Goal: Obtain resource: Obtain resource

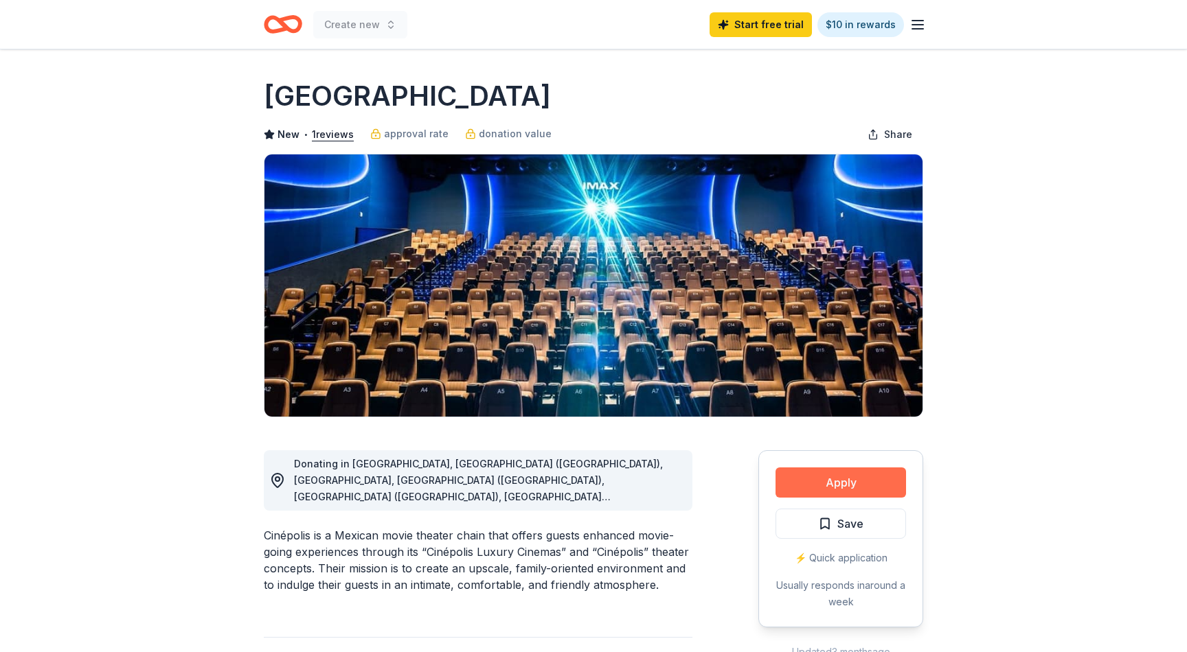
click at [849, 496] on button "Apply" at bounding box center [840, 483] width 130 height 30
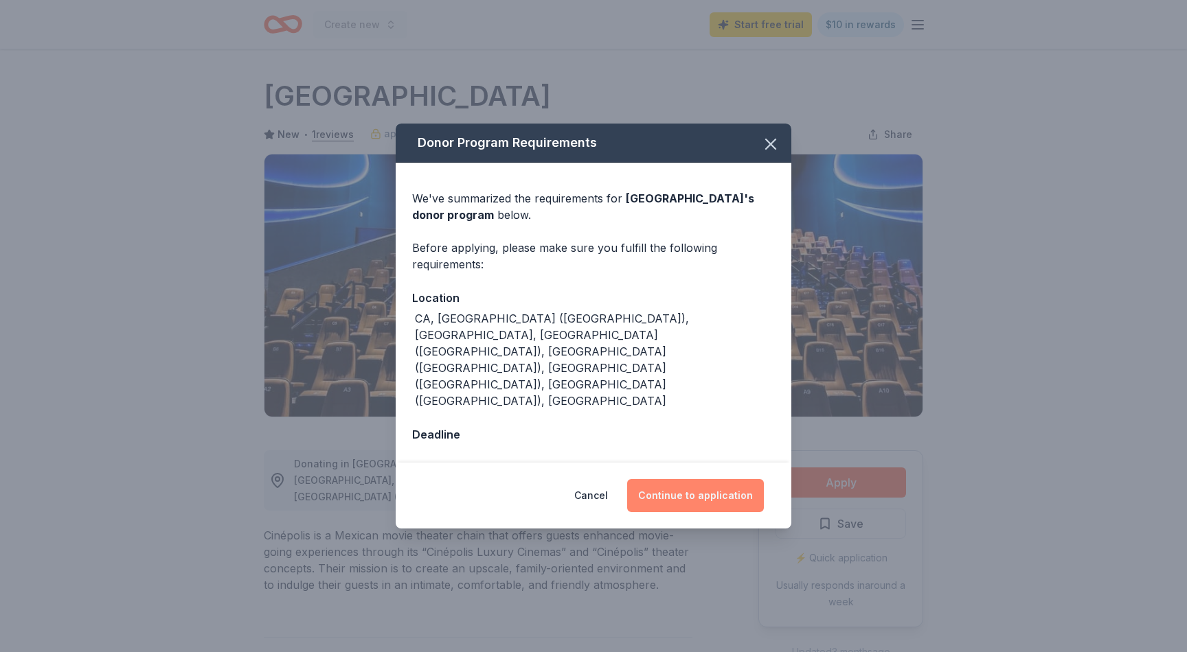
click at [700, 479] on button "Continue to application" at bounding box center [695, 495] width 137 height 33
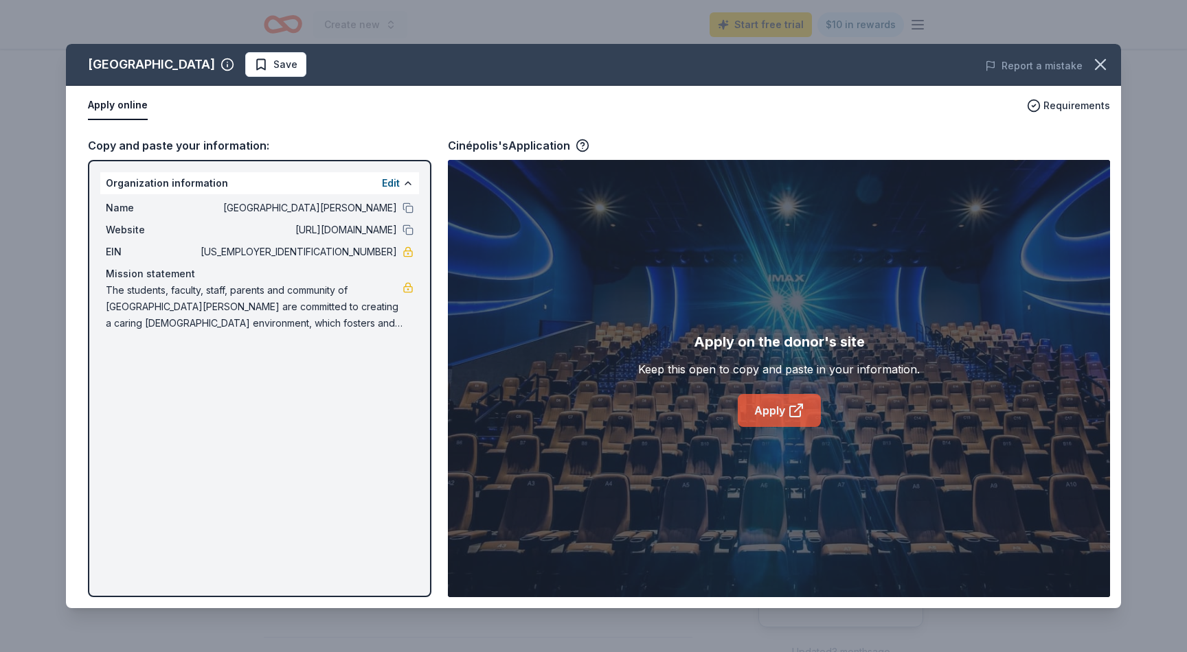
click at [790, 413] on icon at bounding box center [796, 410] width 16 height 16
click at [1107, 65] on icon "button" at bounding box center [1100, 64] width 19 height 19
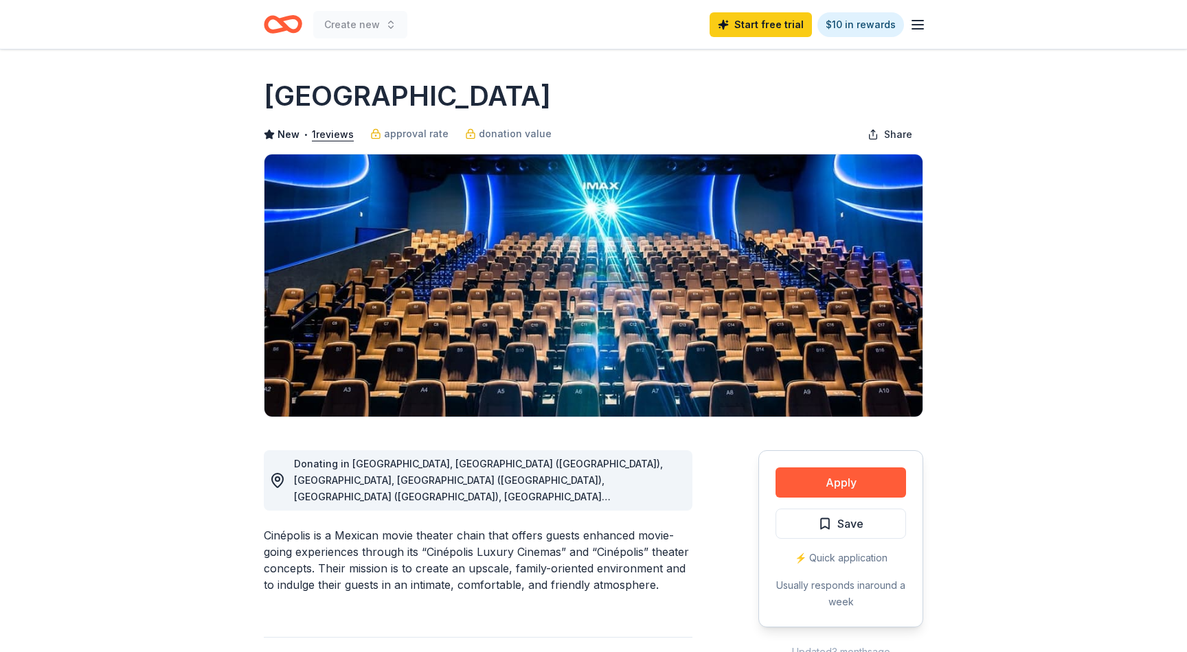
click at [280, 29] on icon "Home" at bounding box center [276, 24] width 21 height 14
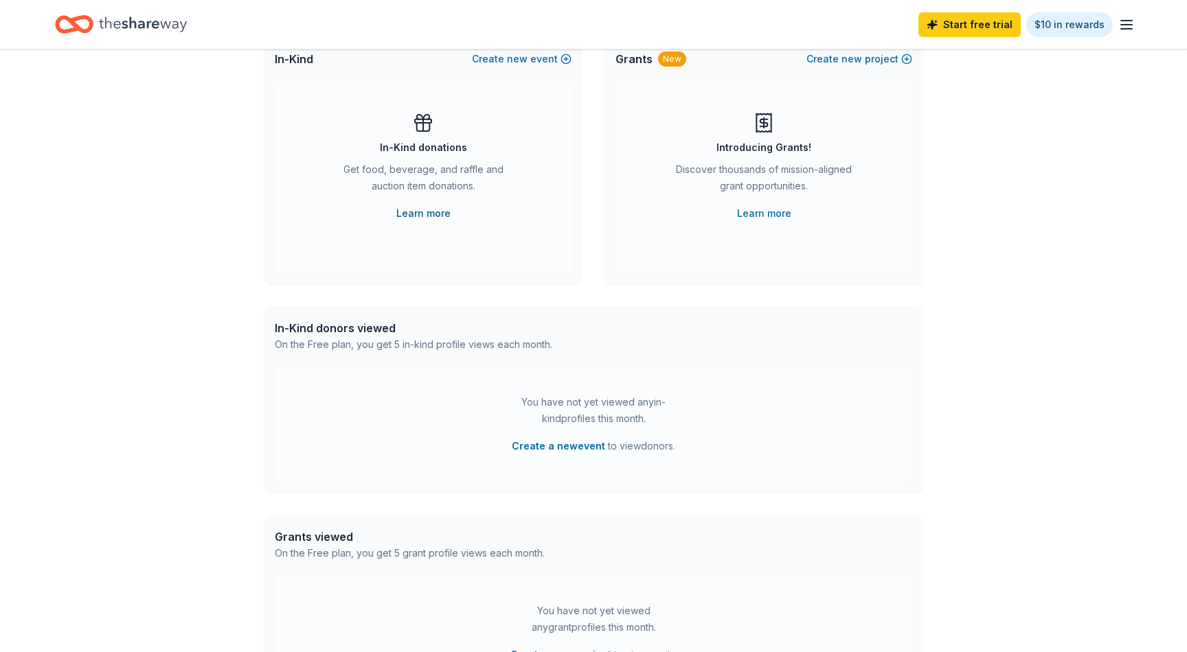
scroll to position [109, 0]
click at [408, 347] on div "On the Free plan, you get 5 in-kind profile views each month." at bounding box center [413, 342] width 277 height 16
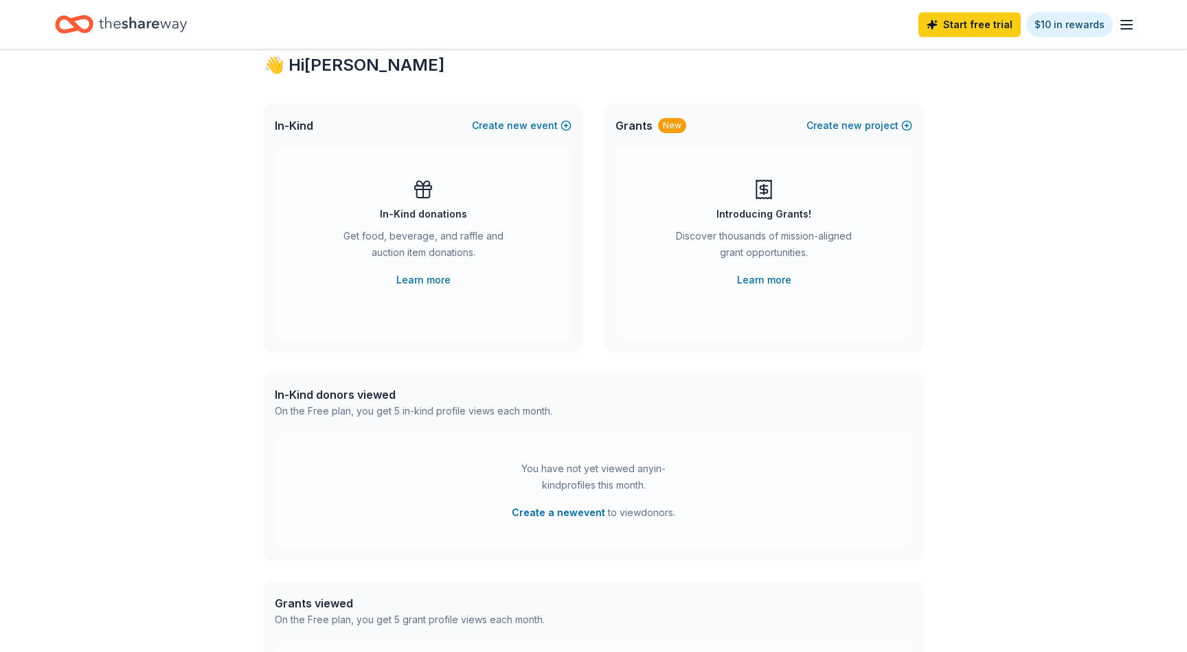
scroll to position [0, 0]
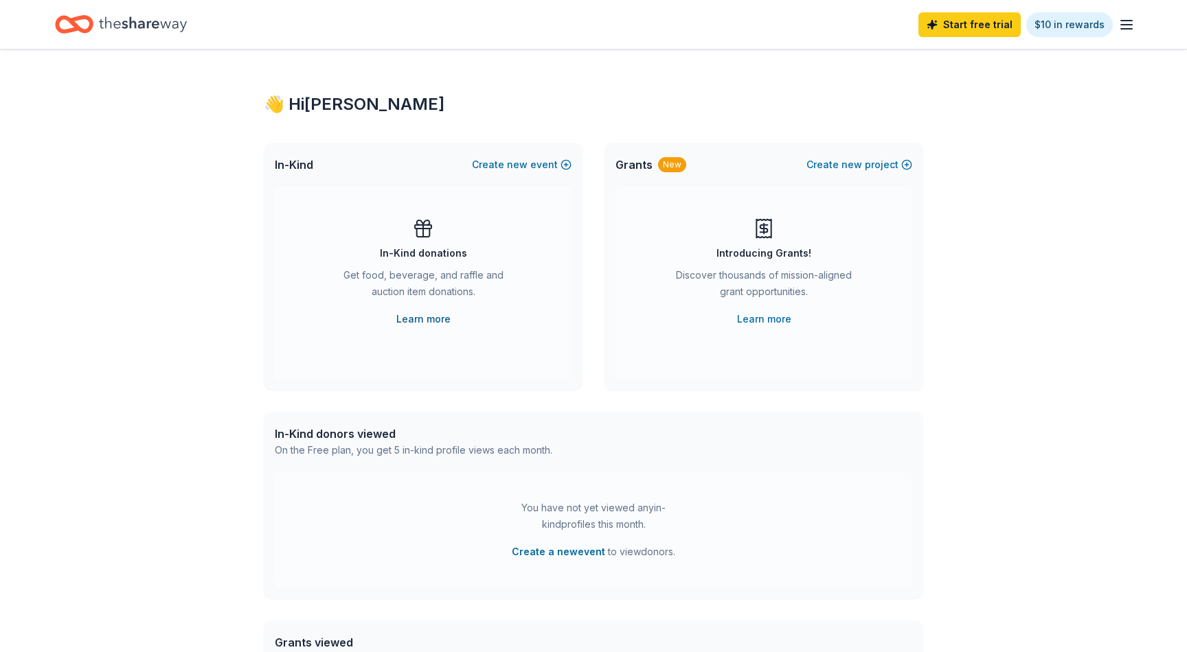
click at [439, 323] on link "Learn more" at bounding box center [423, 319] width 54 height 16
